Goal: Navigation & Orientation: Find specific page/section

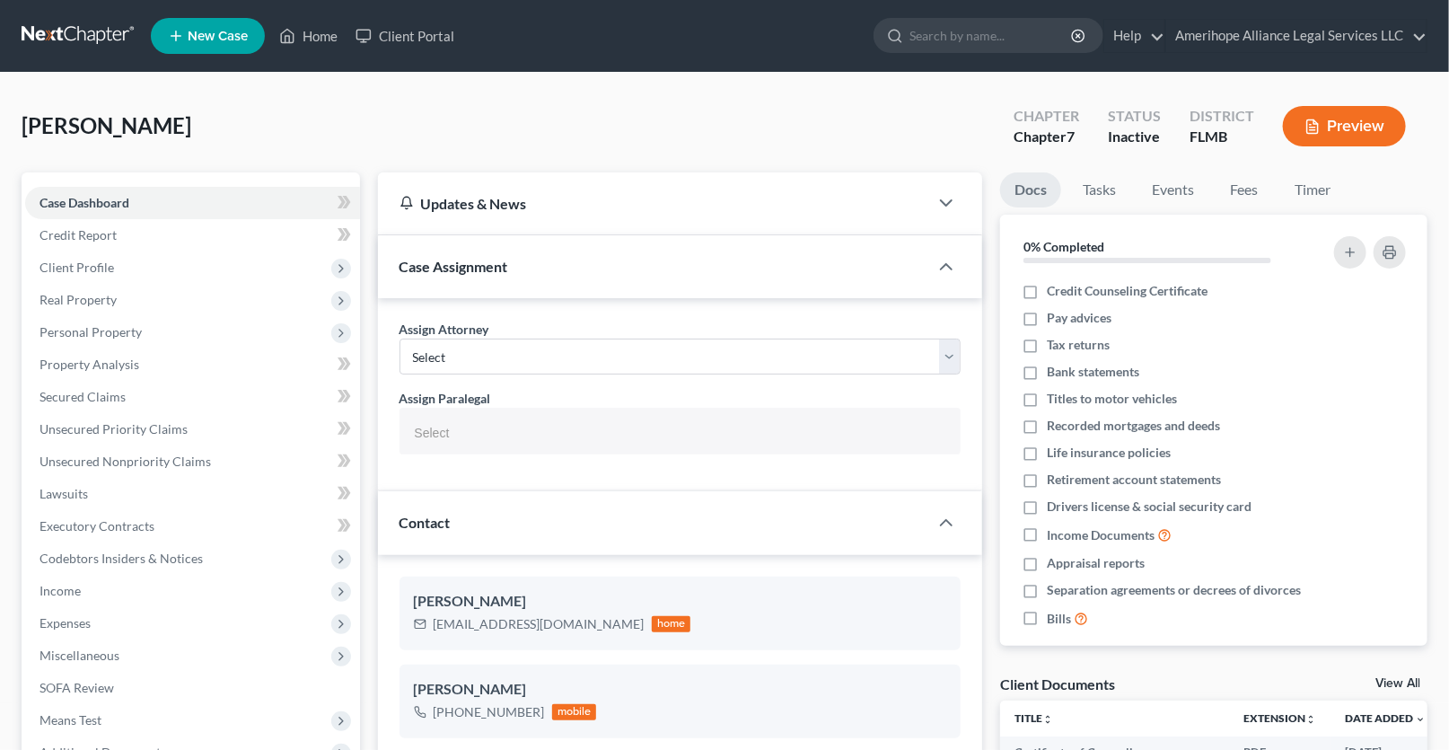
select select "25138"
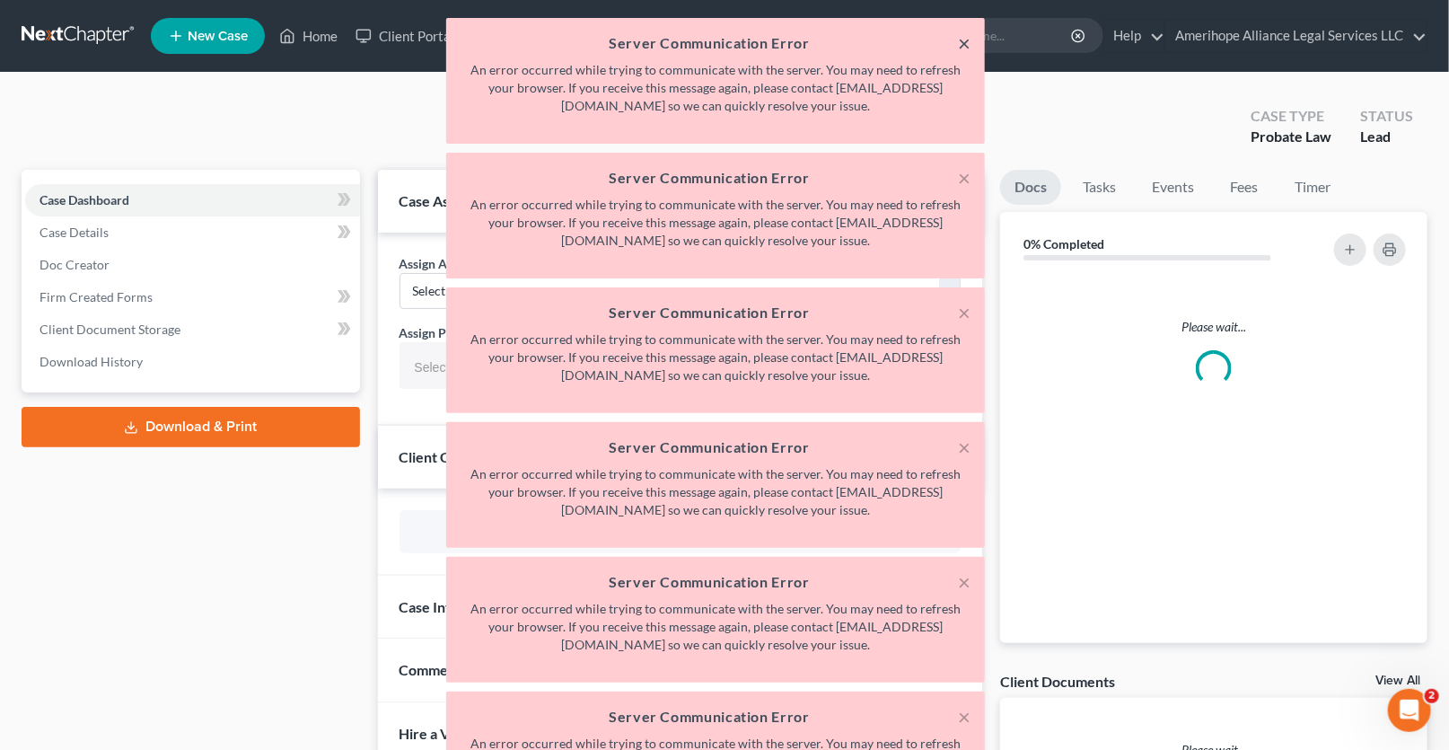
click at [964, 46] on button "×" at bounding box center [964, 43] width 13 height 22
